Goal: Information Seeking & Learning: Learn about a topic

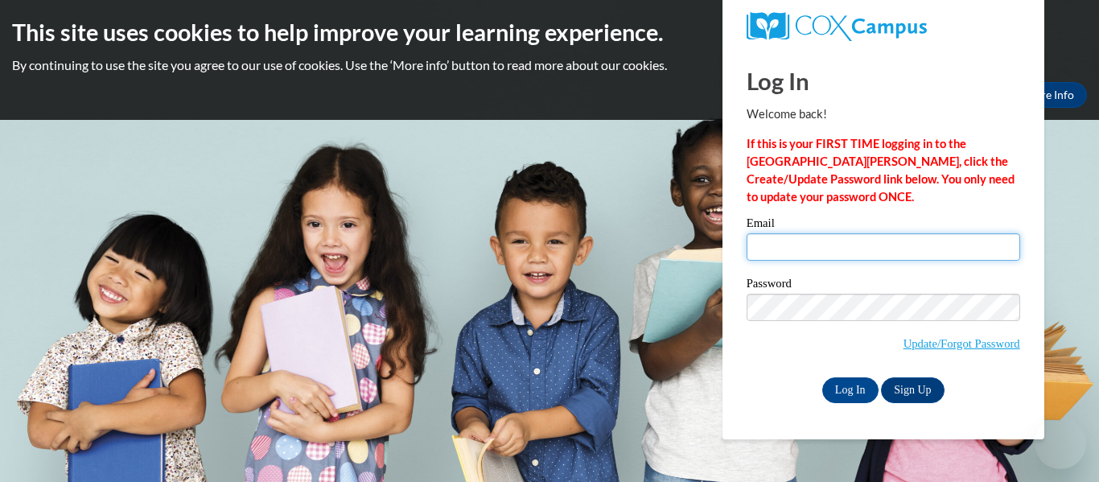
type input "ashleegwilliamson@gmail.com"
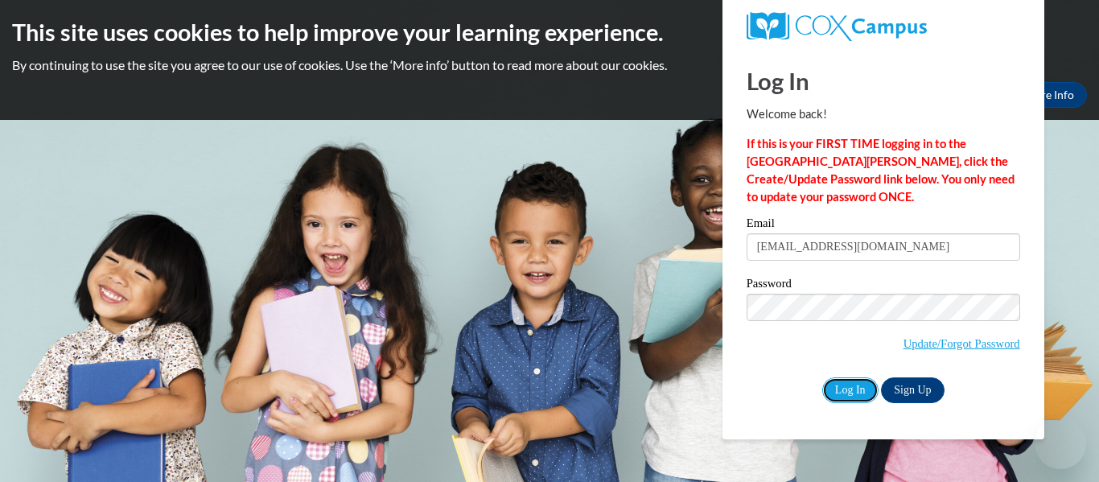
click at [857, 389] on input "Log In" at bounding box center [850, 390] width 56 height 26
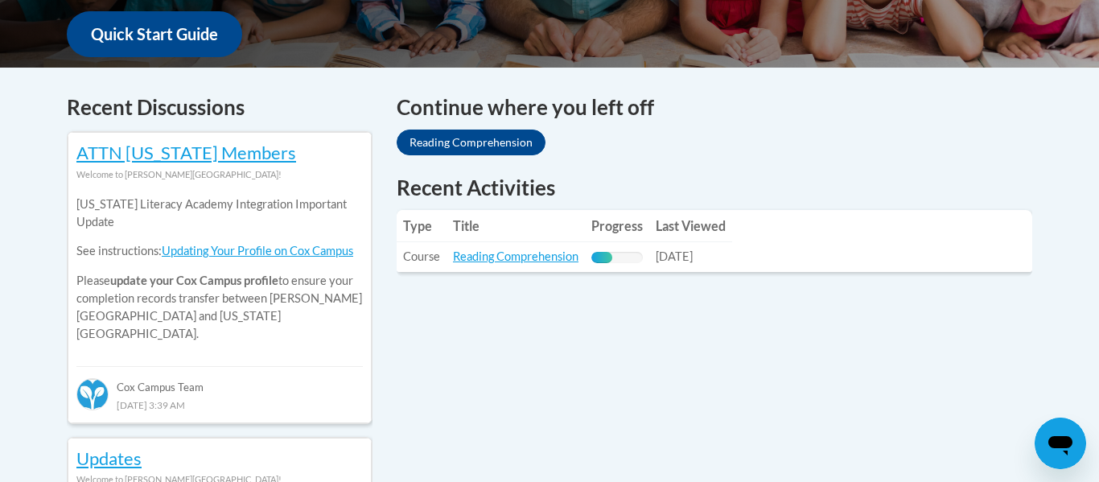
scroll to position [632, 0]
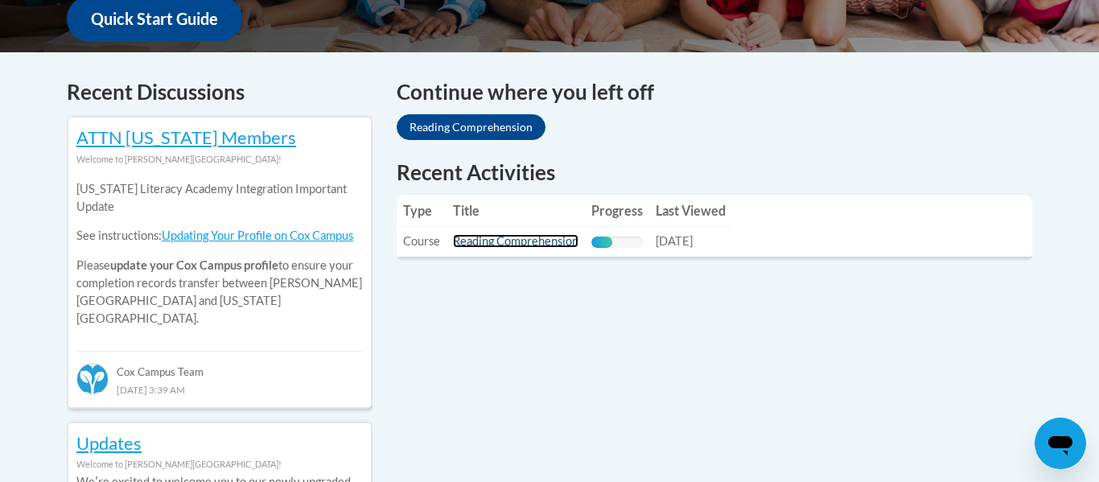
click at [533, 247] on link "Reading Comprehension" at bounding box center [516, 241] width 126 height 14
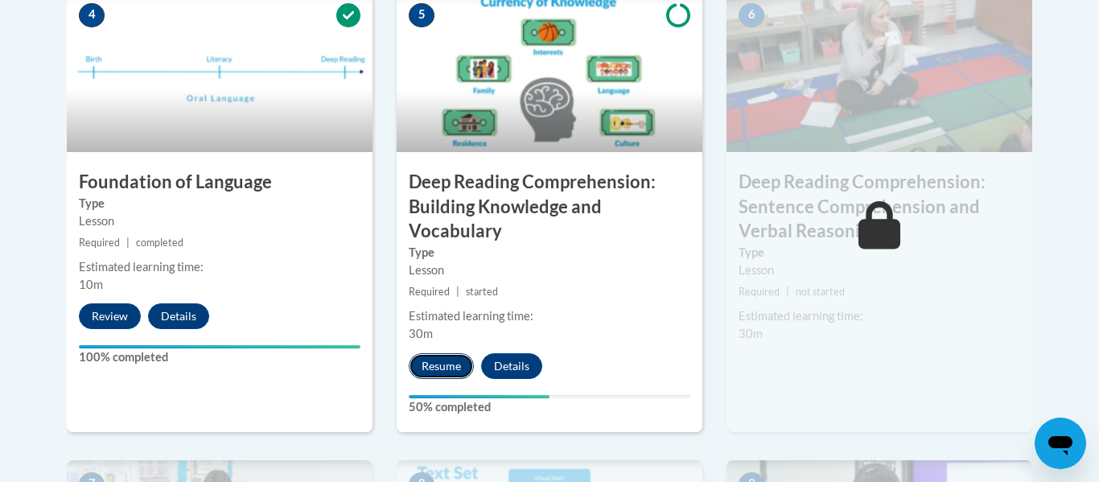
click at [446, 369] on button "Resume" at bounding box center [441, 366] width 65 height 26
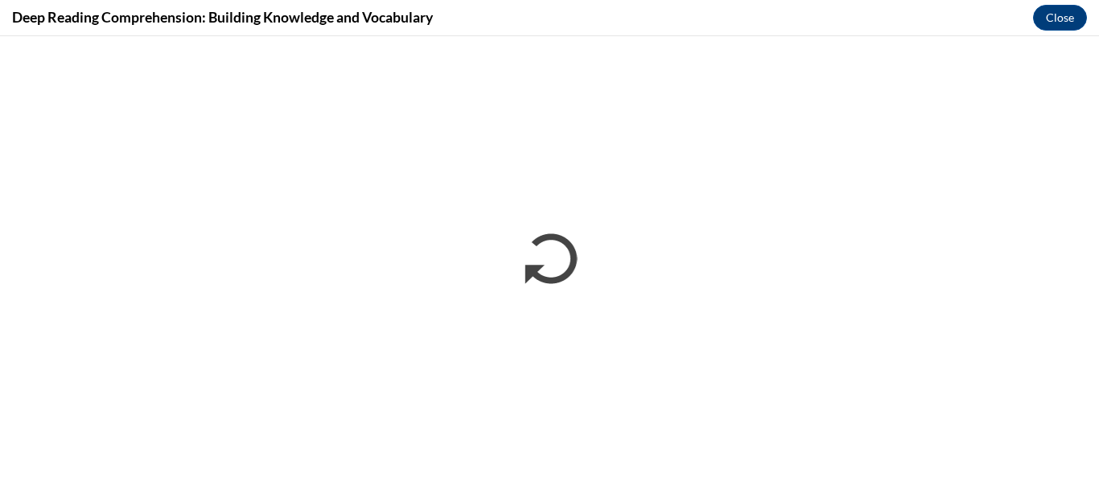
scroll to position [0, 0]
